Goal: Find specific fact

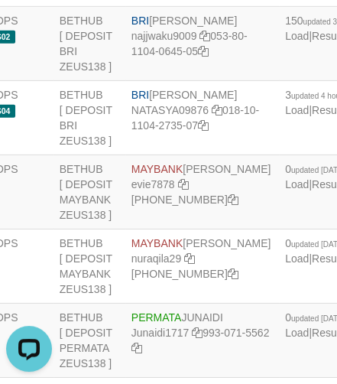
scroll to position [3123, 141]
copy td "BRI REVALDO SAGITA"
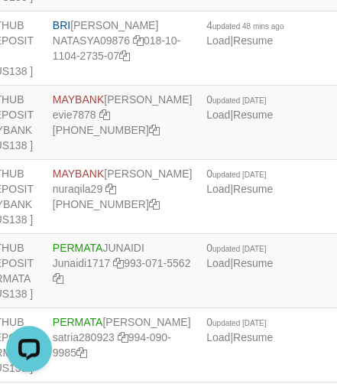
scroll to position [2944, 219]
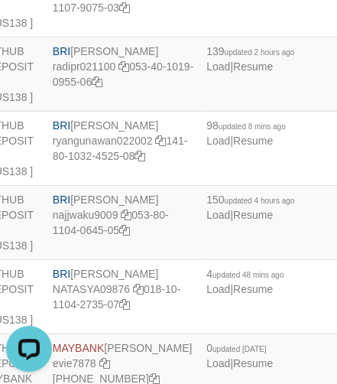
copy td "BRI NANDI ARDIANSYAH"
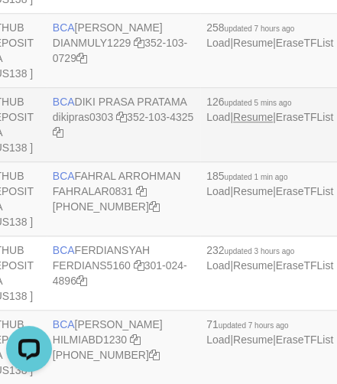
scroll to position [960, 219]
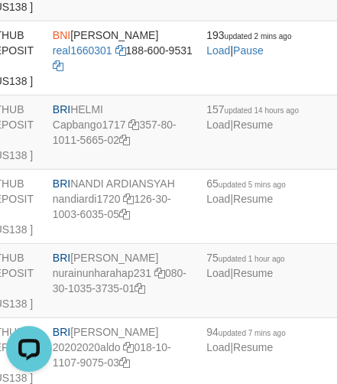
scroll to position [1963, 219]
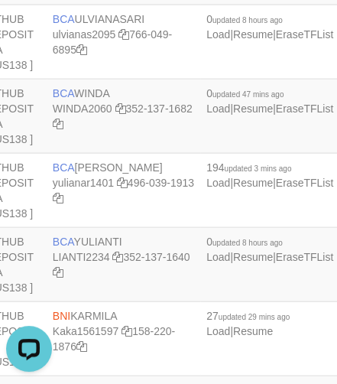
scroll to position [2033, 219]
